Goal: Book appointment/travel/reservation

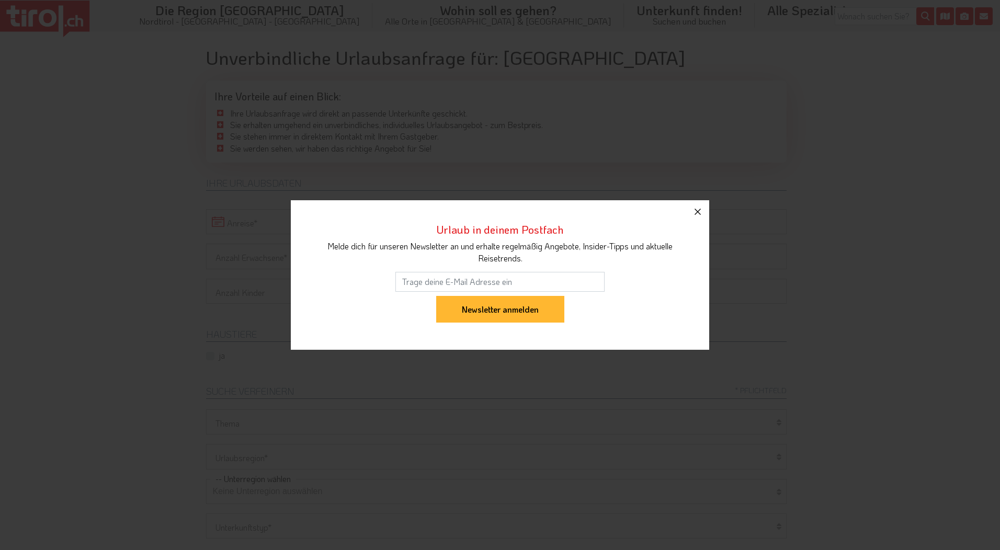
click at [700, 214] on icon "button" at bounding box center [698, 212] width 6 height 6
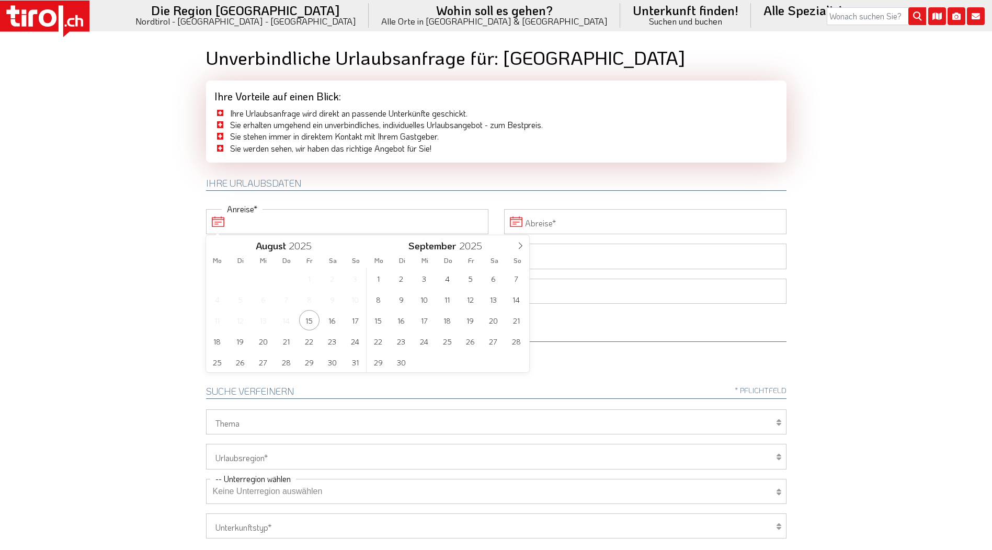
click at [270, 222] on input "Anreise" at bounding box center [347, 221] width 282 height 25
click at [354, 343] on span "24" at bounding box center [355, 341] width 20 height 20
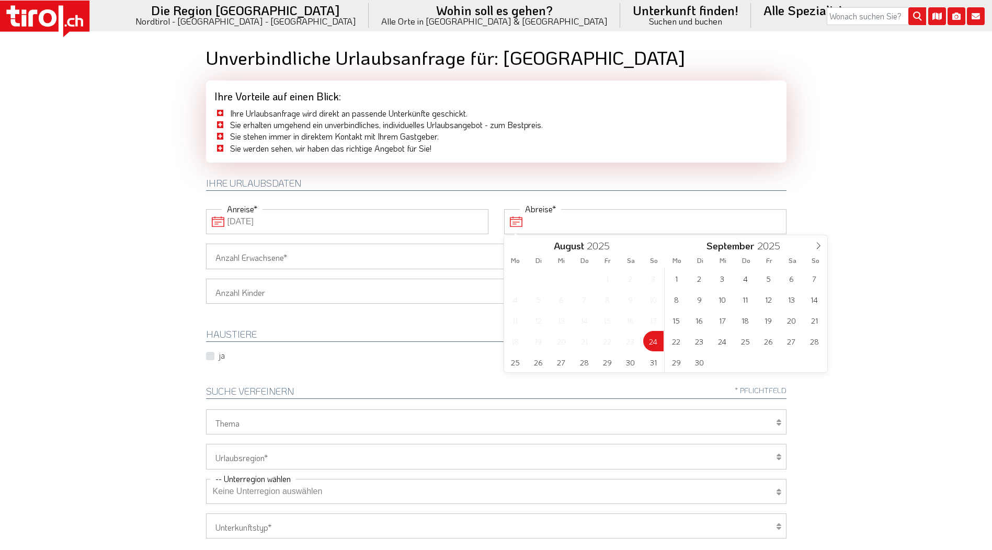
click at [552, 225] on input "Abreise" at bounding box center [645, 221] width 282 height 25
click at [584, 361] on span "28" at bounding box center [584, 362] width 20 height 20
type input "[DATE]"
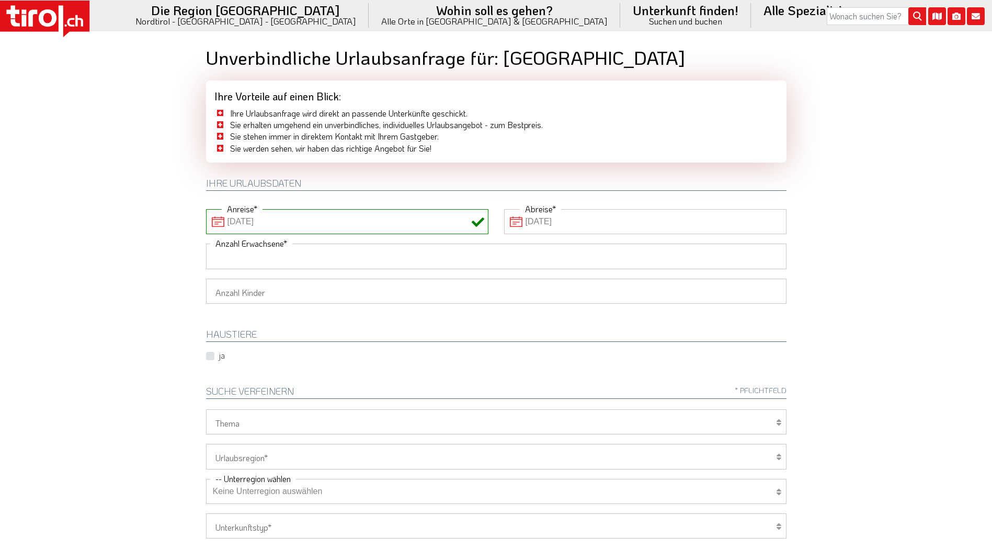
click at [292, 257] on input "Anzahl Erwachsene" at bounding box center [496, 256] width 581 height 25
click at [288, 254] on input "Anzahl Erwachsene" at bounding box center [496, 256] width 581 height 25
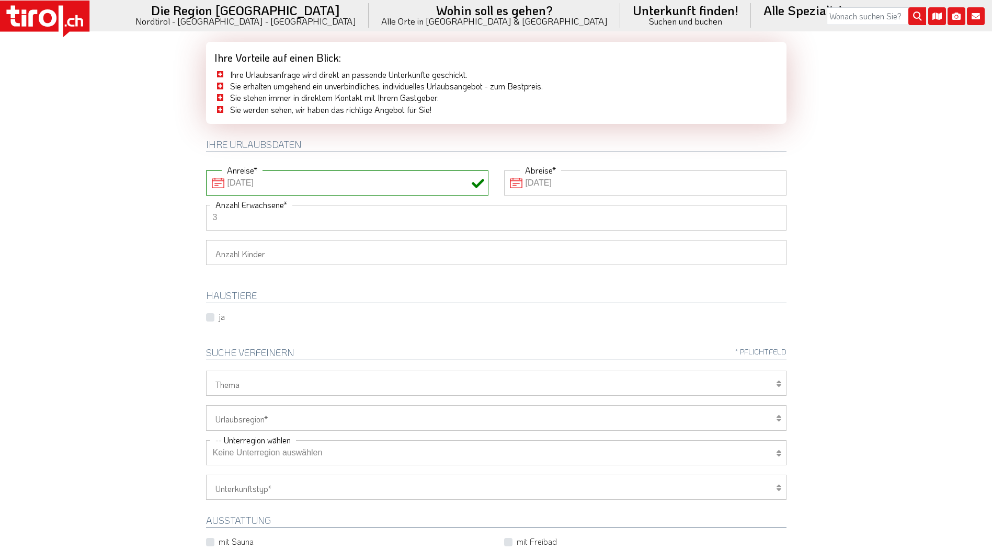
scroll to position [157, 0]
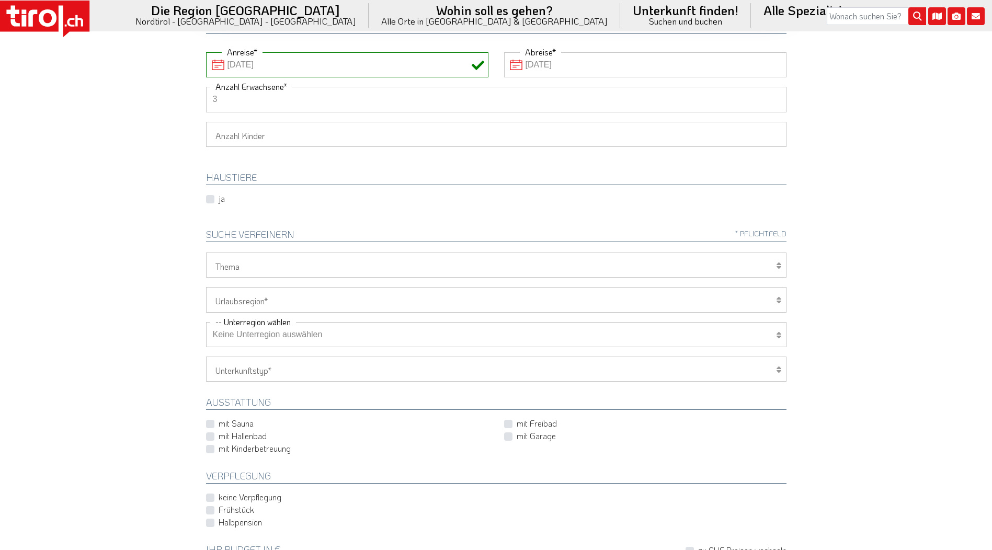
type input "3"
click at [308, 184] on h2 "HAUSTIERE" at bounding box center [496, 179] width 581 height 13
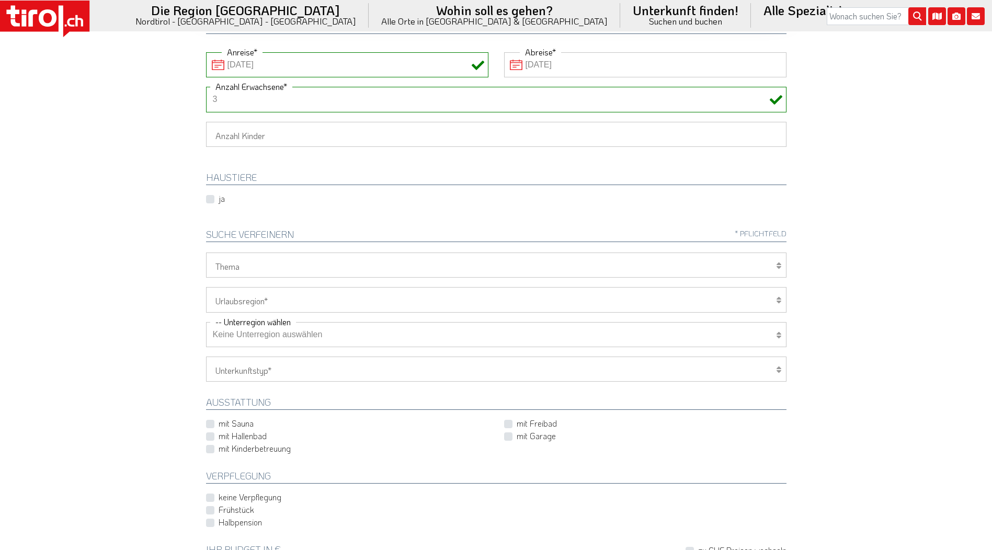
click at [607, 196] on div "ja" at bounding box center [496, 199] width 596 height 13
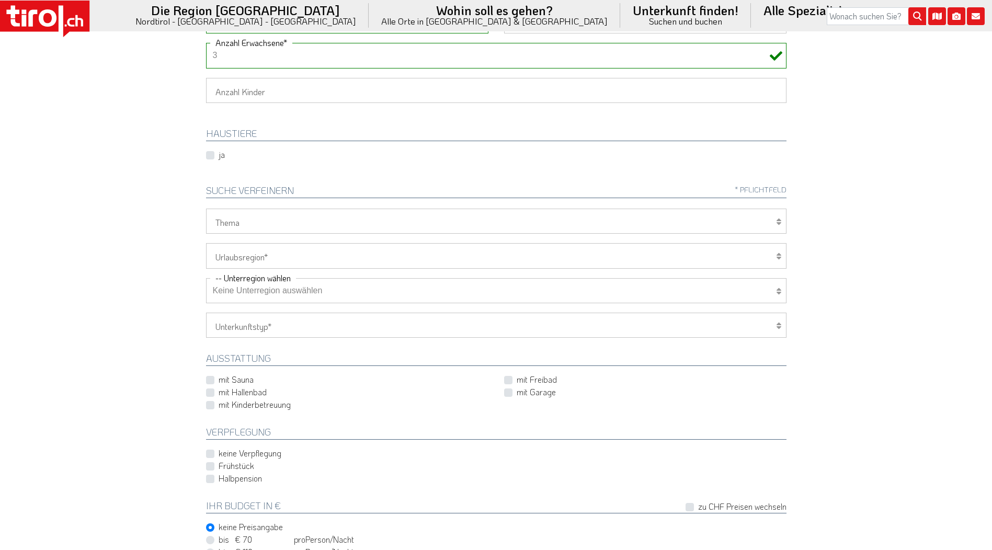
scroll to position [209, 0]
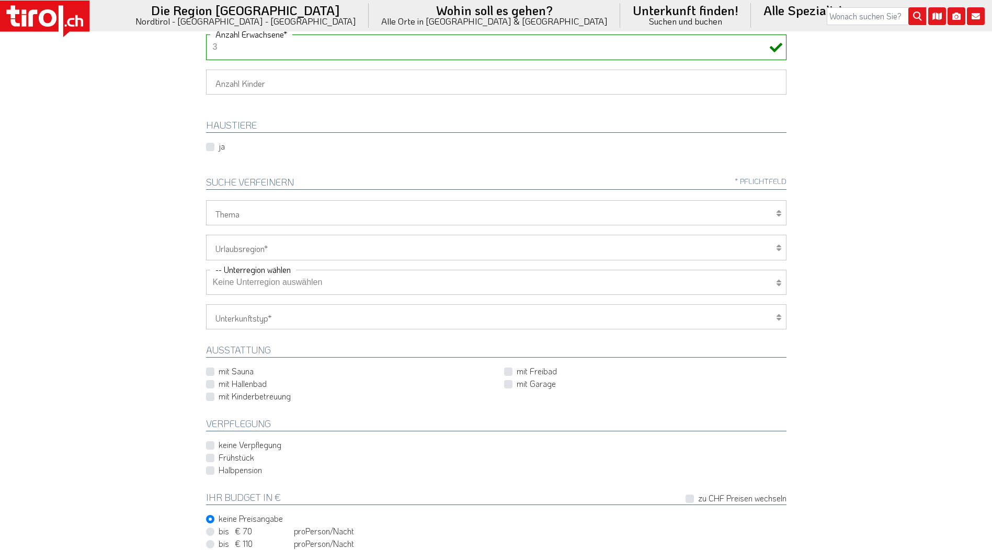
click at [342, 214] on select "Wellness Mountainbiken/Radfahren Familie Wandern Sport Skifahren Motorrad Golf" at bounding box center [496, 212] width 581 height 25
select select "7399"
click at [206, 200] on select "Wellness Mountainbiken/Radfahren Familie Wandern Sport Skifahren Motorrad Golf" at bounding box center [496, 212] width 581 height 25
click at [447, 245] on select "[GEOGRAPHIC_DATA]/Nordtirol Osttirol [GEOGRAPHIC_DATA] Tirols Nachbarn" at bounding box center [496, 247] width 581 height 25
select select "7094"
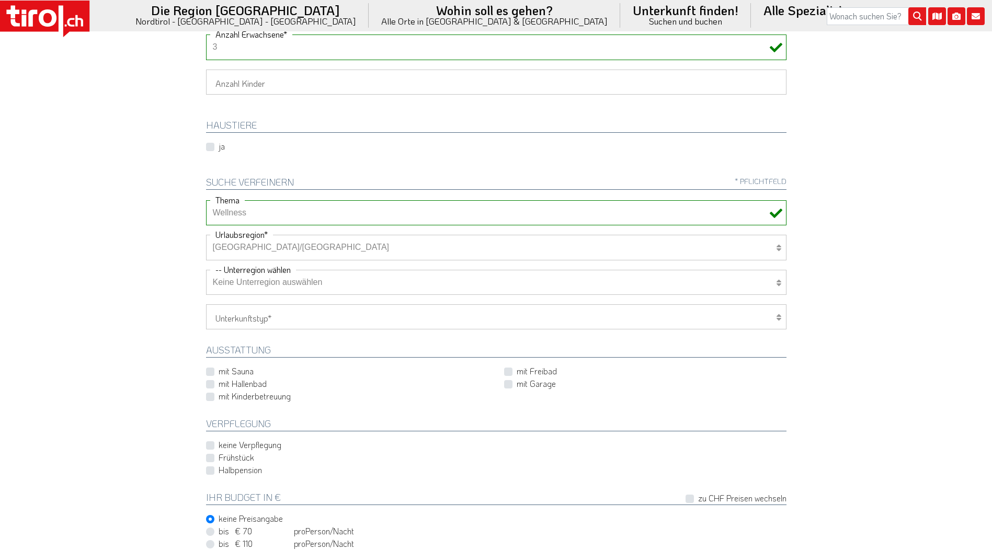
click at [206, 235] on select "[GEOGRAPHIC_DATA]/Nordtirol Osttirol [GEOGRAPHIC_DATA] Tirols Nachbarn" at bounding box center [496, 247] width 581 height 25
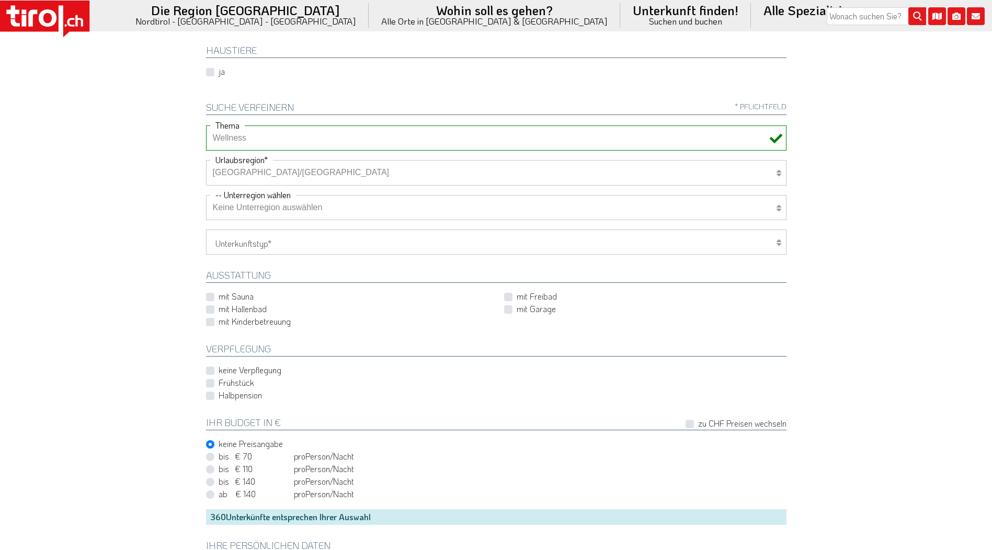
scroll to position [314, 0]
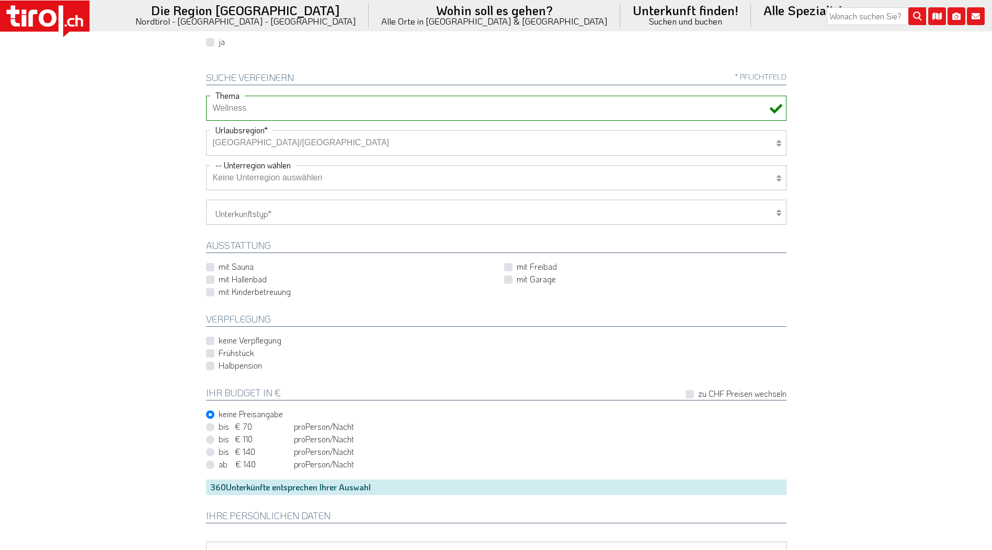
click at [381, 178] on select "Keine Unterregion auswählen Achensee Alpbachtal & Tiroler Seenland [GEOGRAPHIC_…" at bounding box center [496, 177] width 581 height 25
click at [206, 165] on select "Keine Unterregion auswählen Achensee Alpbachtal & Tiroler Seenland [GEOGRAPHIC_…" at bounding box center [496, 177] width 581 height 25
click at [322, 214] on select "Hotel 1-3 Sterne Hotel 4-5 Sterne Ferienwohnung Chalet/Ferienhaus Bauernhöfe" at bounding box center [496, 212] width 581 height 25
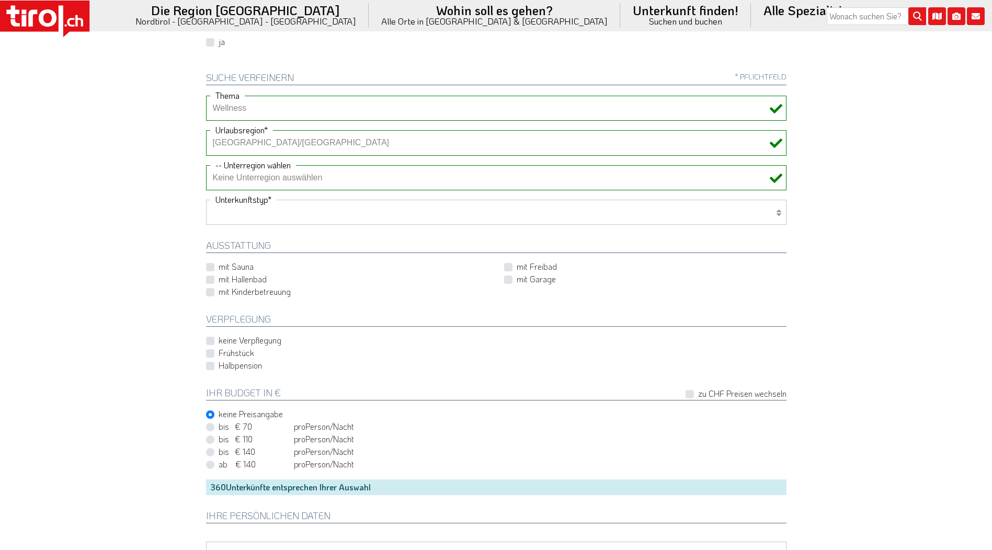
select select "1_4-5"
click at [206, 200] on select "Hotel 1-3 Sterne Hotel 4-5 Sterne Ferienwohnung Chalet/Ferienhaus Bauernhöfe" at bounding box center [496, 212] width 581 height 25
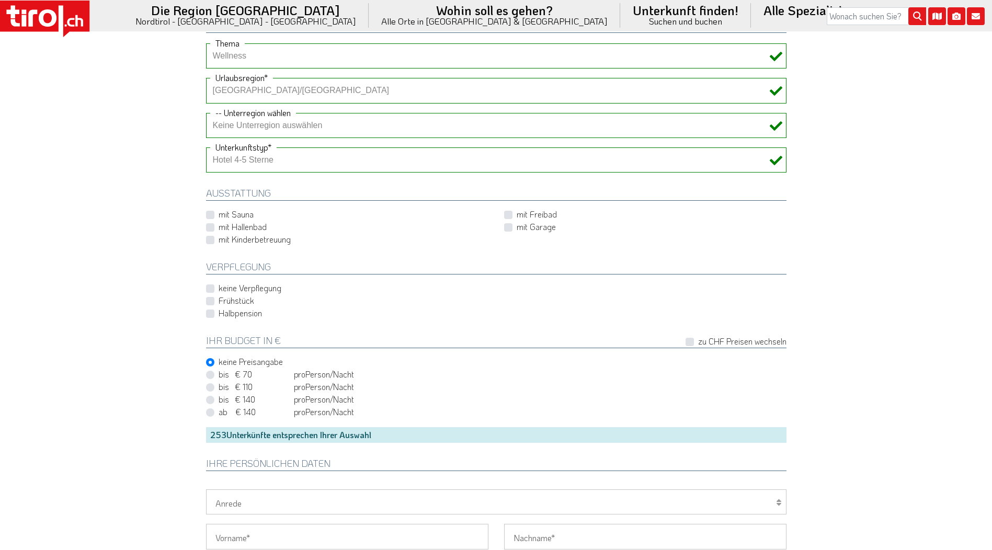
click at [216, 228] on div "mit Hallenbad" at bounding box center [347, 227] width 282 height 13
click at [219, 228] on label "mit Hallenbad" at bounding box center [243, 227] width 48 height 12
click at [212, 228] on input "mit Hallenbad" at bounding box center [349, 227] width 282 height 7
checkbox input "true"
click at [288, 126] on select "Keine Unterregion auswählen Achensee Alpbachtal & Tiroler Seenland [GEOGRAPHIC_…" at bounding box center [496, 125] width 581 height 25
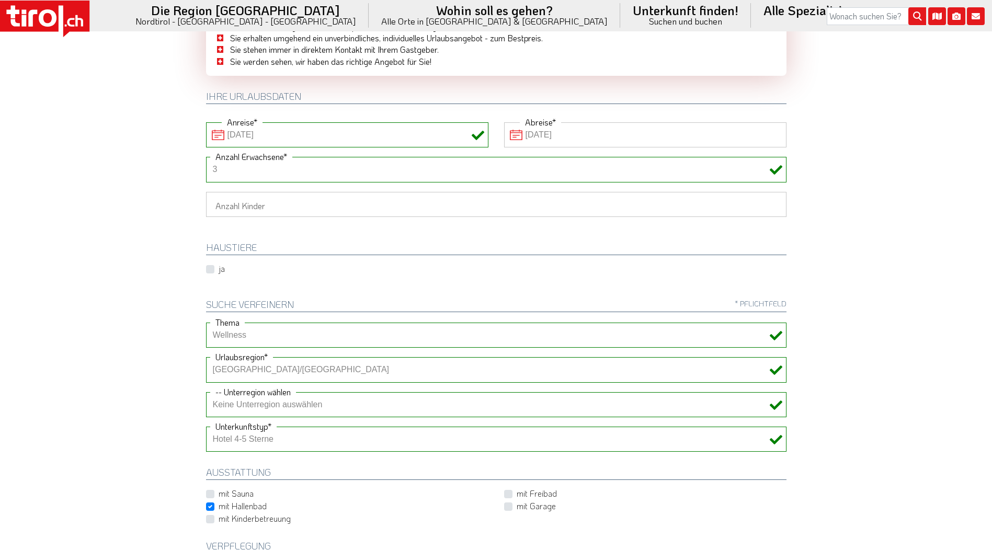
scroll to position [105, 0]
